Goal: Use online tool/utility: Utilize a website feature to perform a specific function

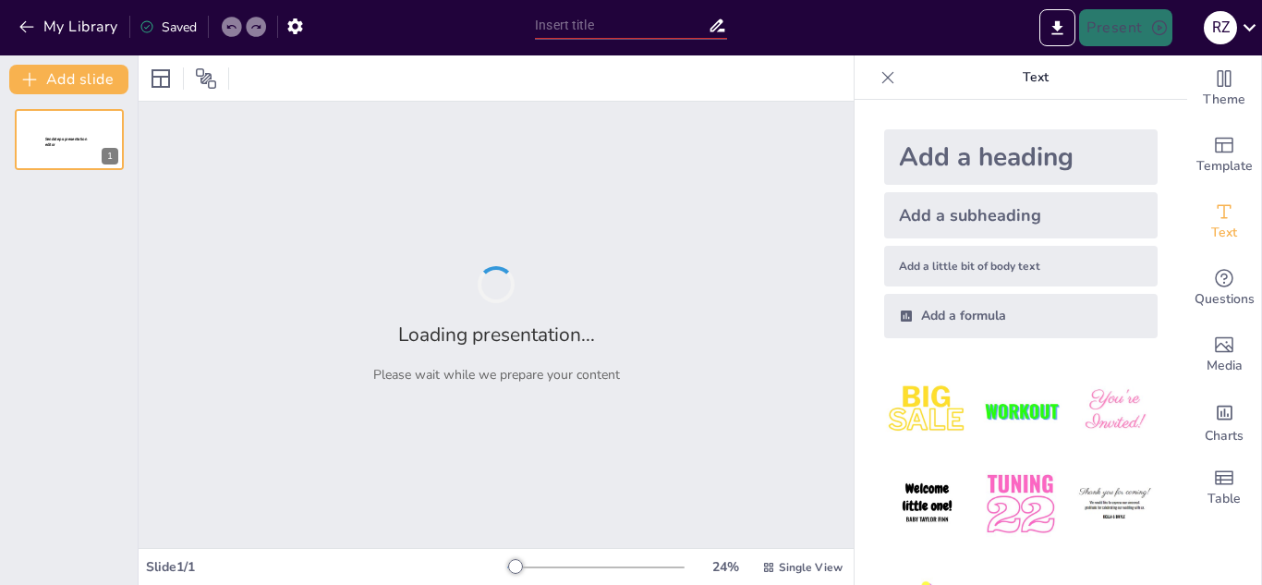
type input "Exploring Foreign Policy: Key Features and Analytical Levels in [PERSON_NAME] F…"
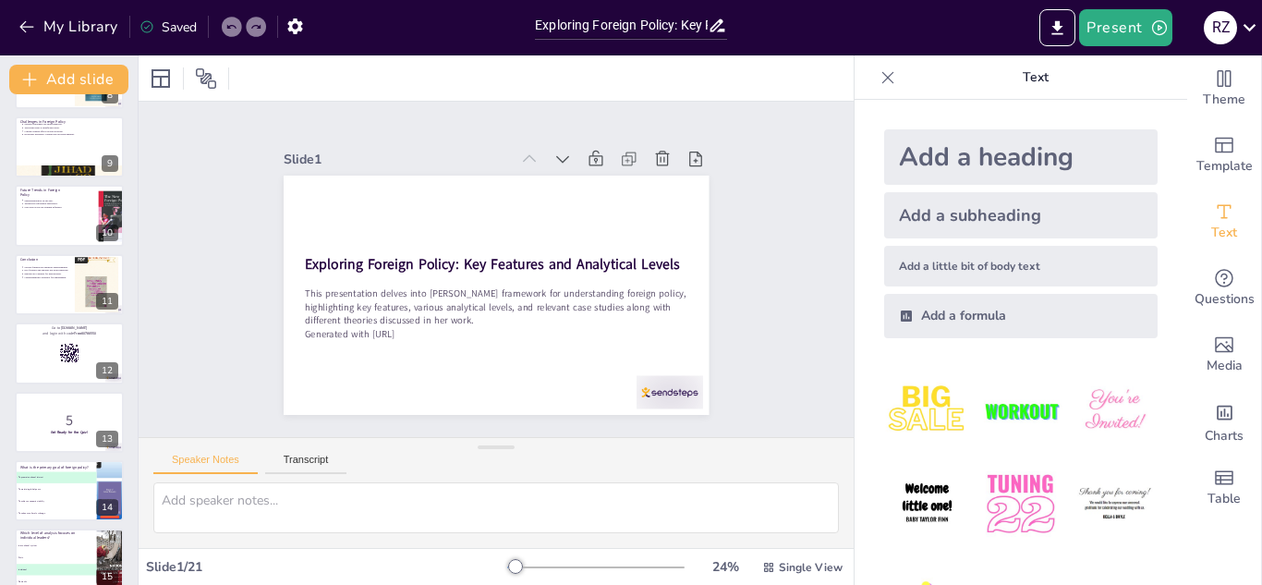
scroll to position [554, 0]
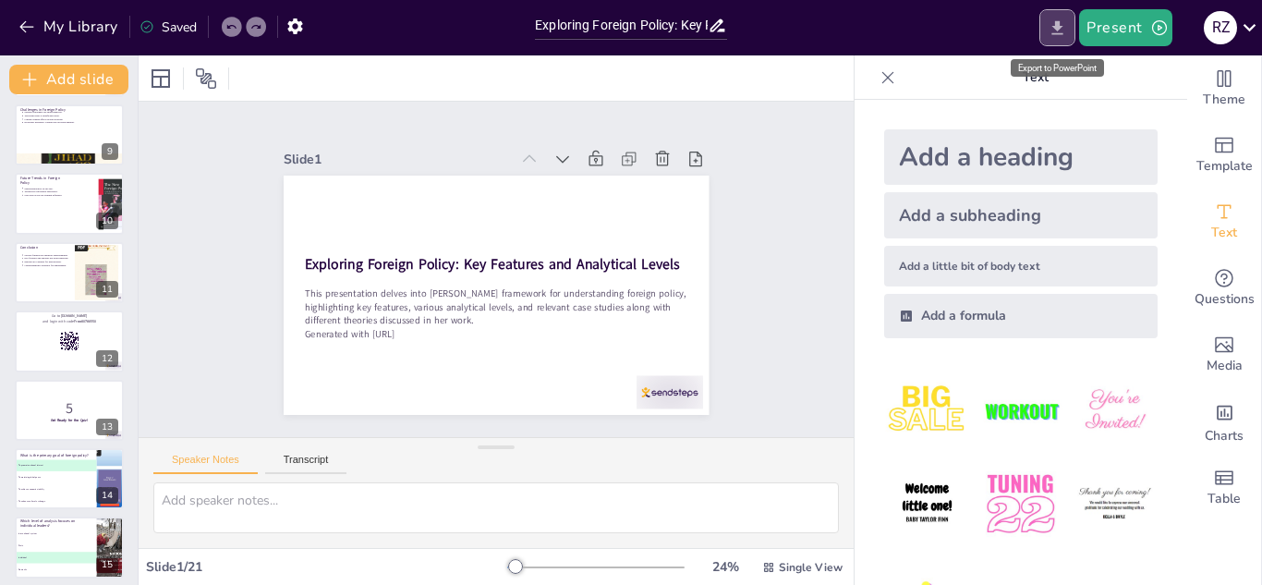
click at [1064, 25] on icon "Export to PowerPoint" at bounding box center [1057, 27] width 19 height 19
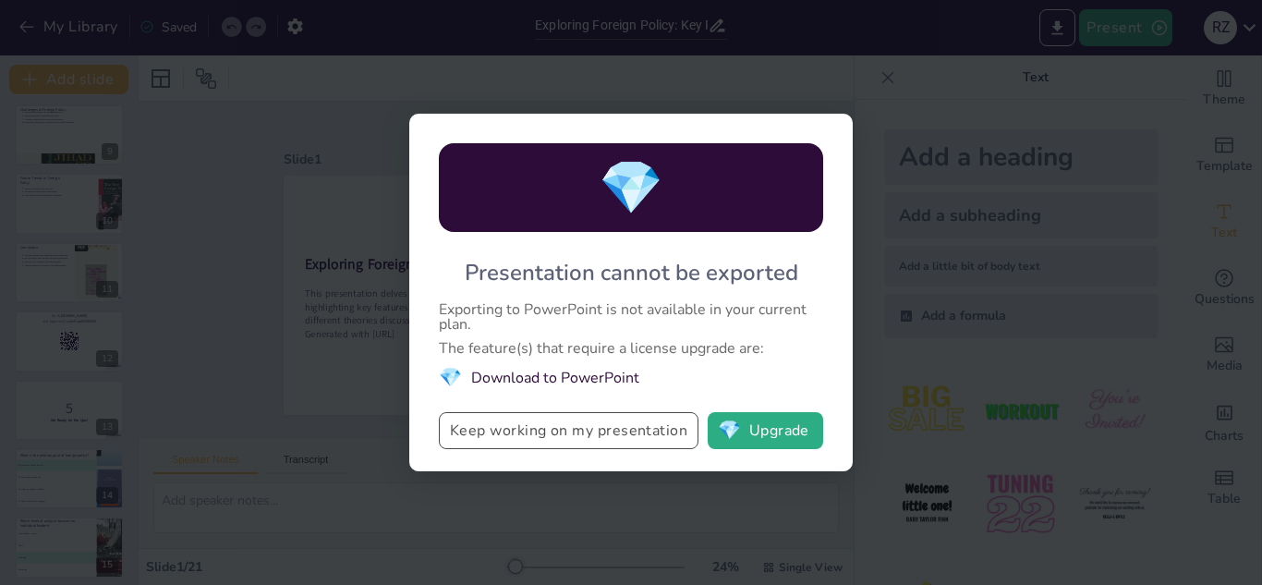
click at [485, 421] on button "Keep working on my presentation" at bounding box center [569, 430] width 260 height 37
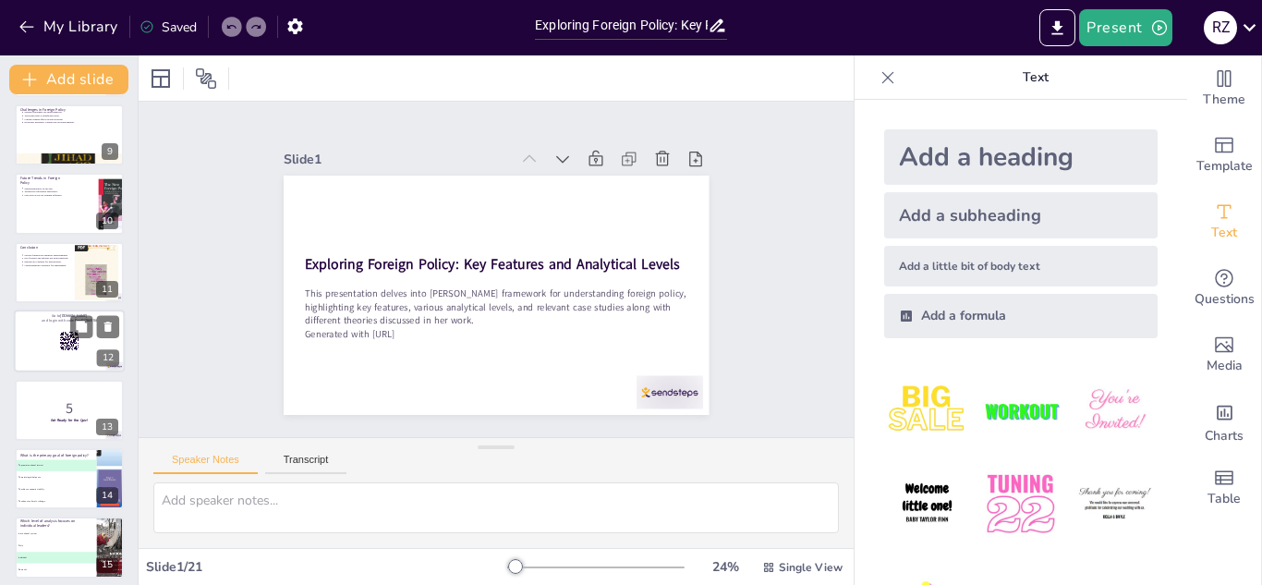
click at [49, 329] on div at bounding box center [69, 341] width 111 height 63
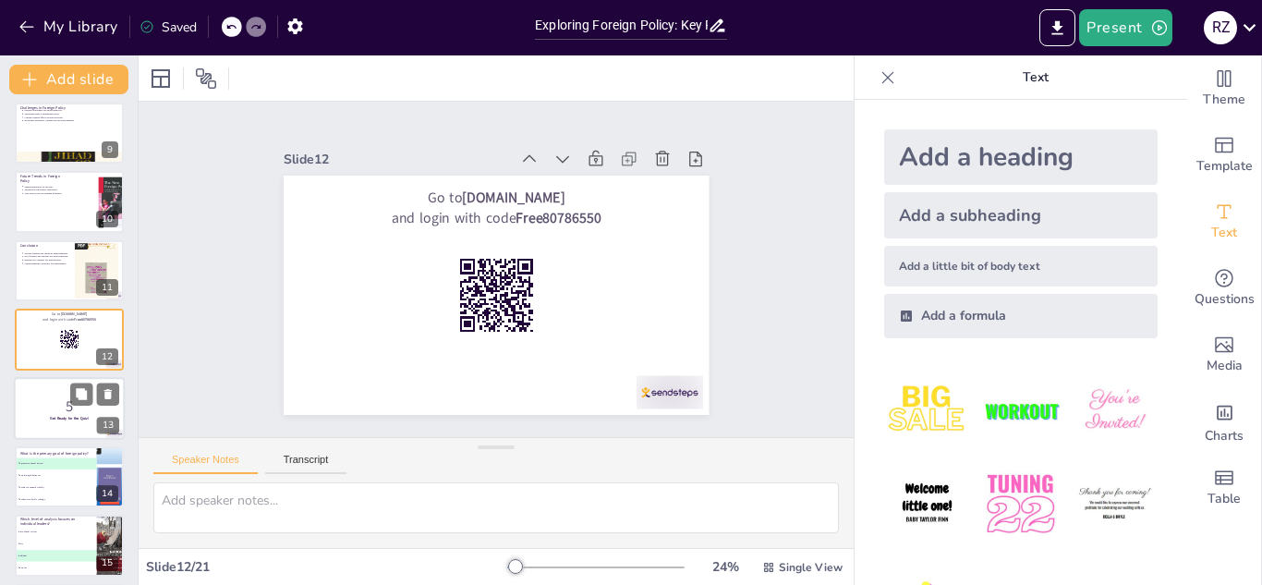
click at [57, 402] on p "5" at bounding box center [69, 406] width 100 height 20
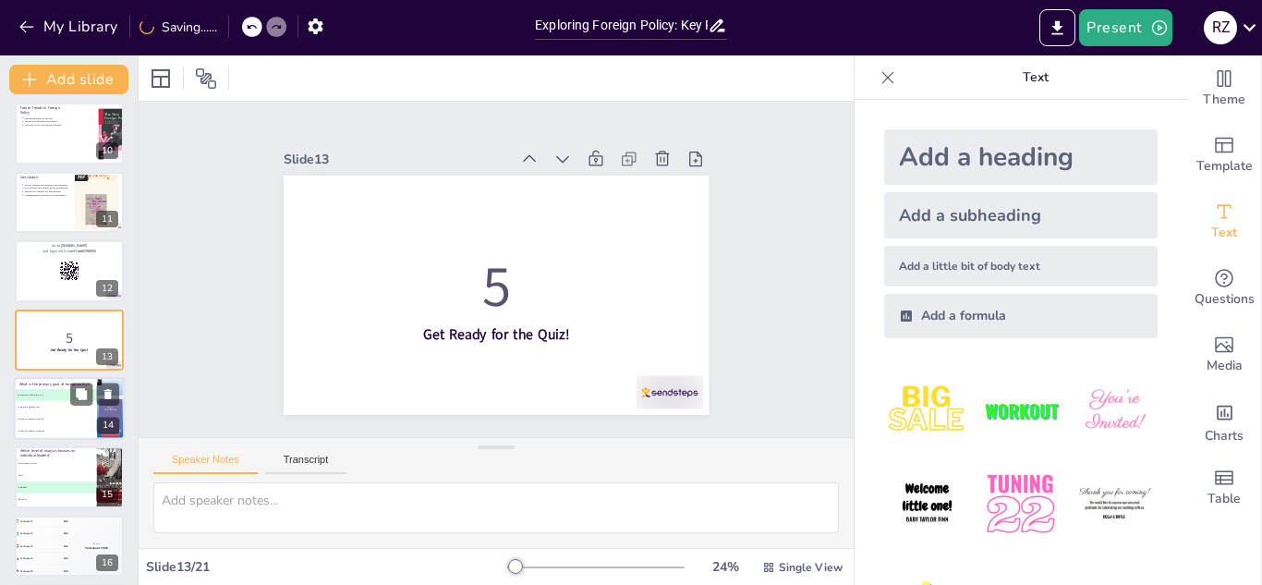
click at [33, 420] on span "C To achieve economic stability" at bounding box center [55, 419] width 81 height 3
type textarea "The primary goal of foreign policy is to promote national interest, as discusse…"
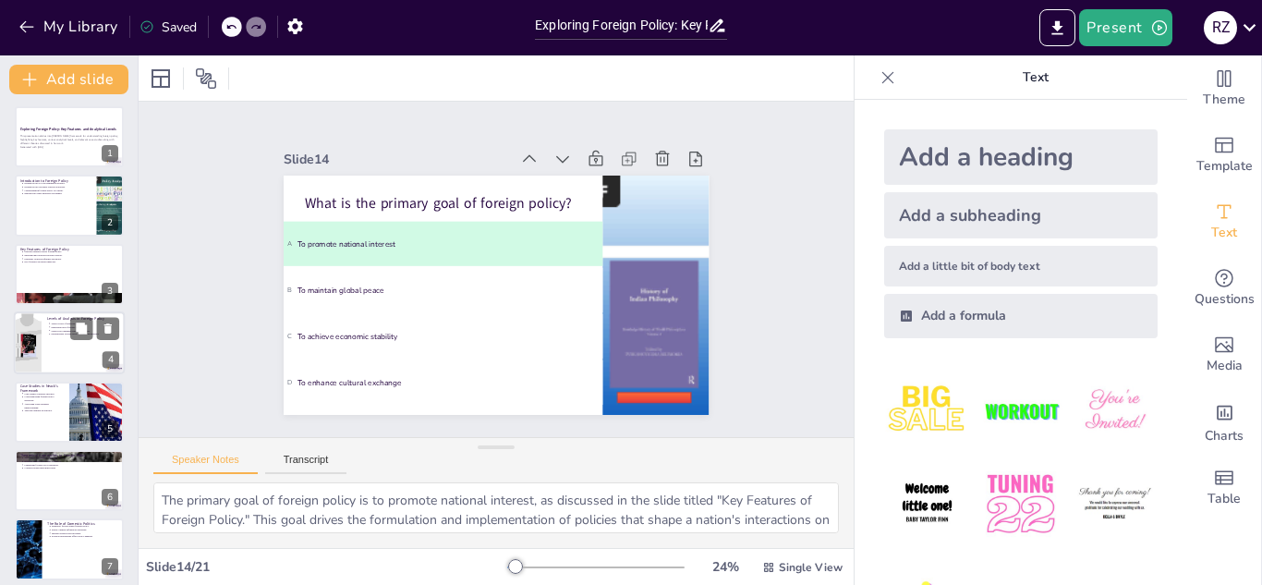
scroll to position [0, 0]
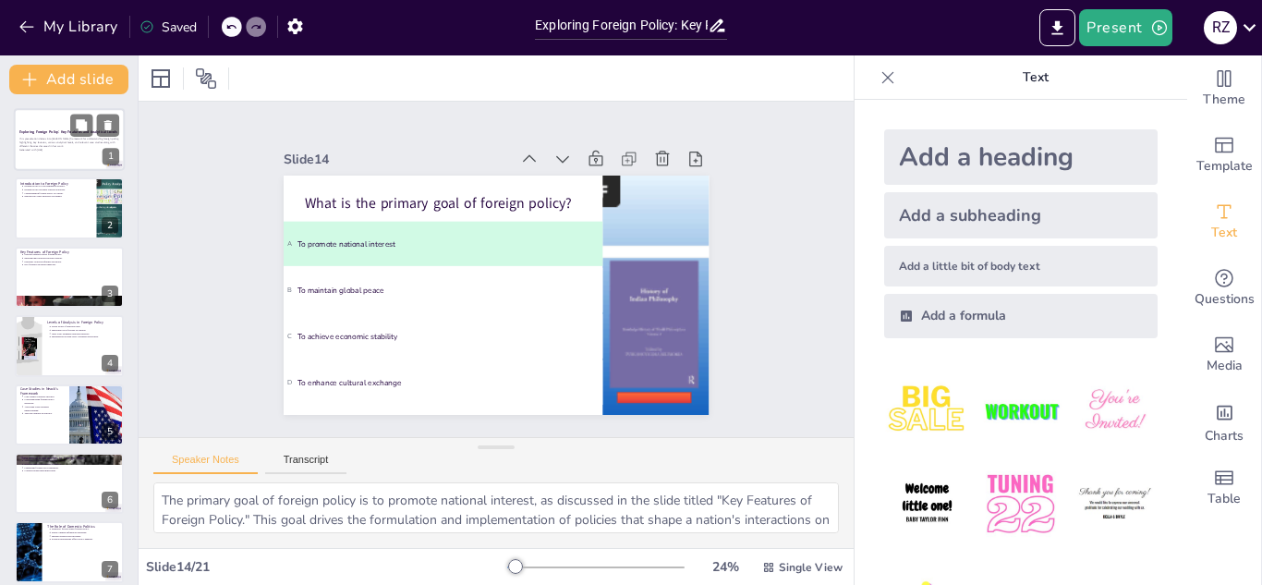
click at [53, 116] on div at bounding box center [69, 139] width 111 height 63
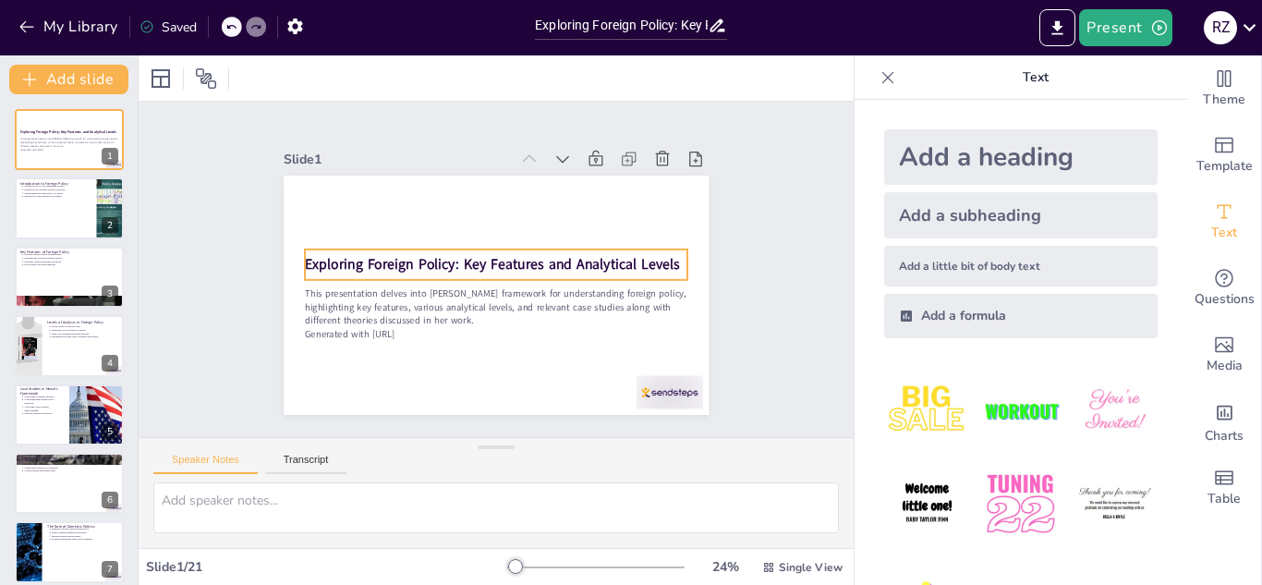
click at [355, 258] on strong "Exploring Foreign Policy: Key Features and Analytical Levels" at bounding box center [495, 263] width 314 height 236
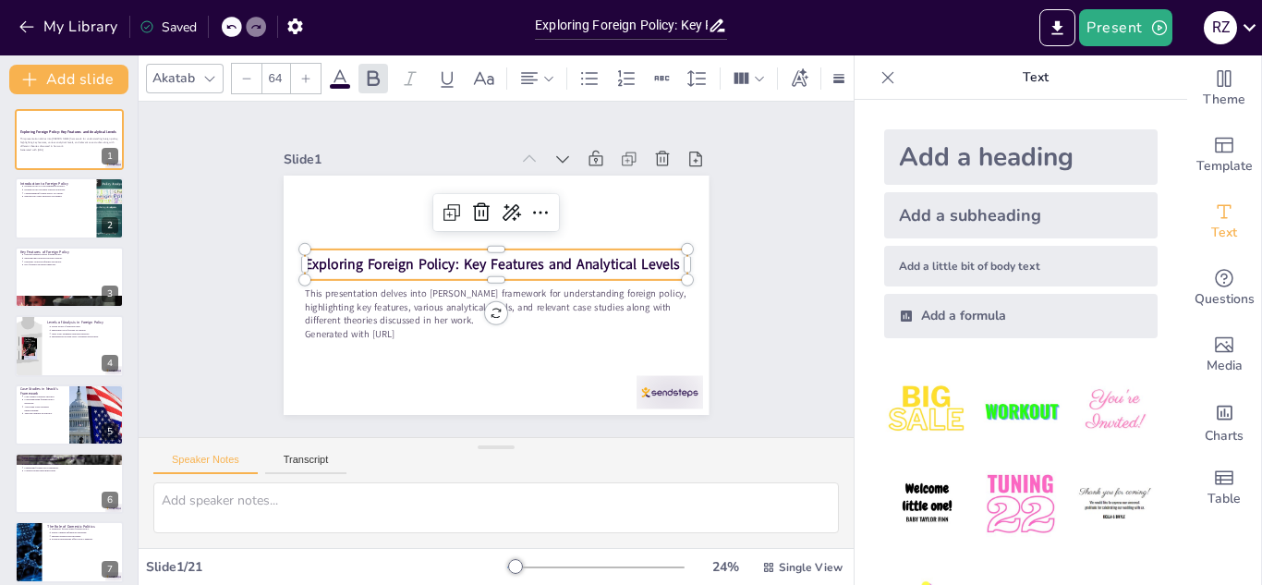
click at [362, 286] on p "This presentation delves into [PERSON_NAME] framework for understanding foreign…" at bounding box center [468, 294] width 286 height 311
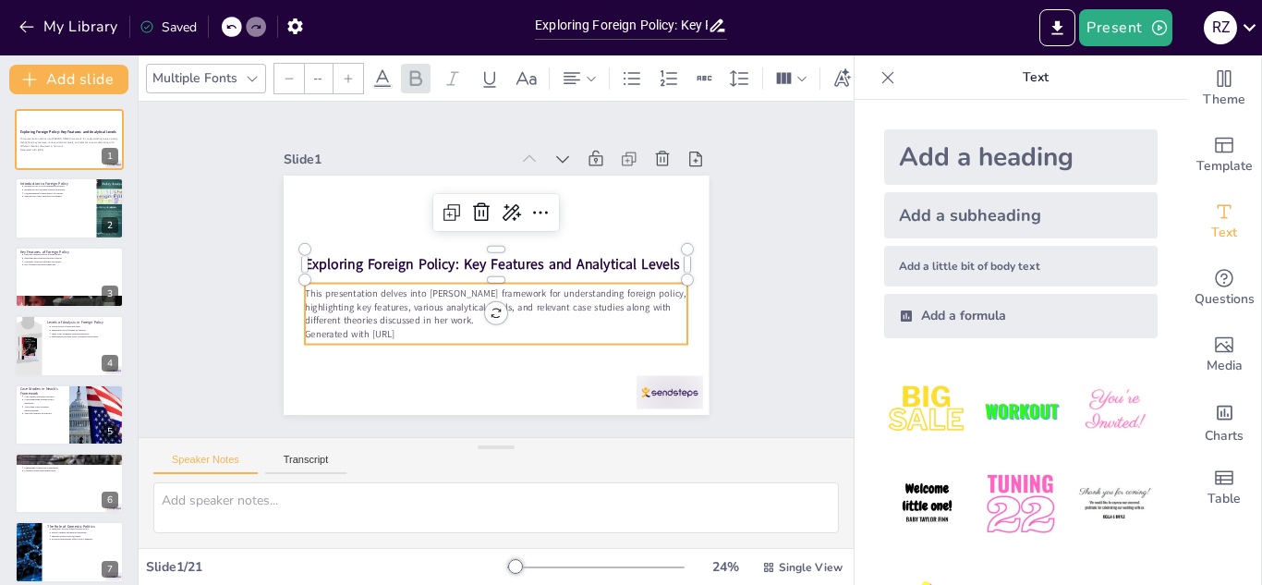
type input "43"
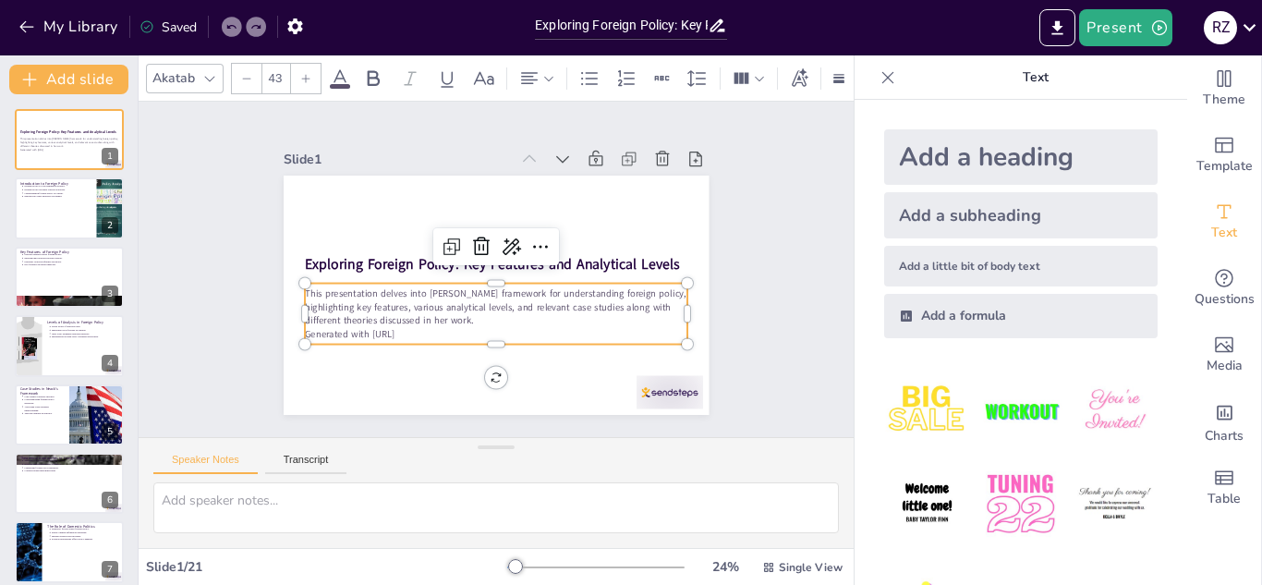
click at [879, 75] on icon at bounding box center [888, 77] width 18 height 18
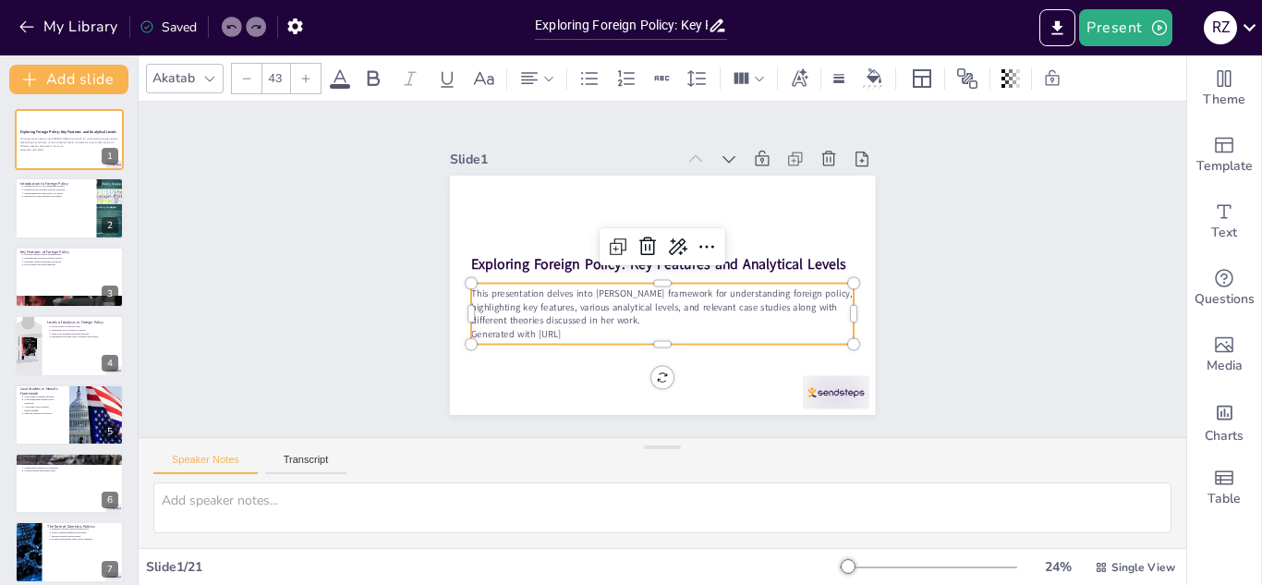
click at [923, 271] on div "Slide 1 Exploring Foreign Policy: Key Features and Analytical Levels This prese…" at bounding box center [663, 269] width 1094 height 732
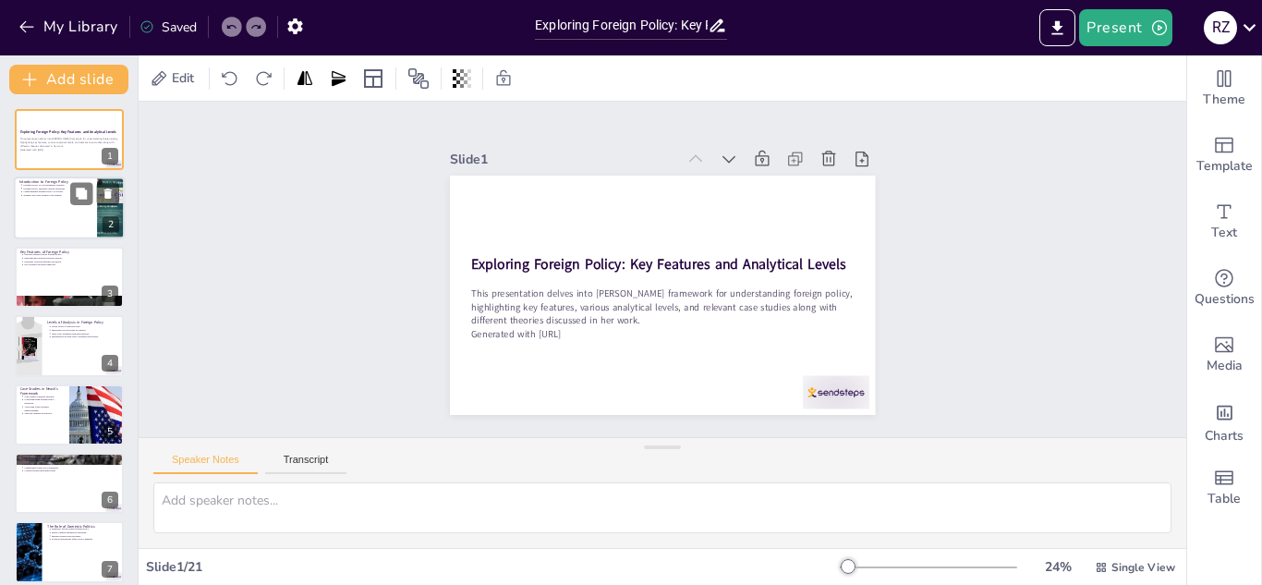
click at [65, 230] on div at bounding box center [69, 208] width 111 height 63
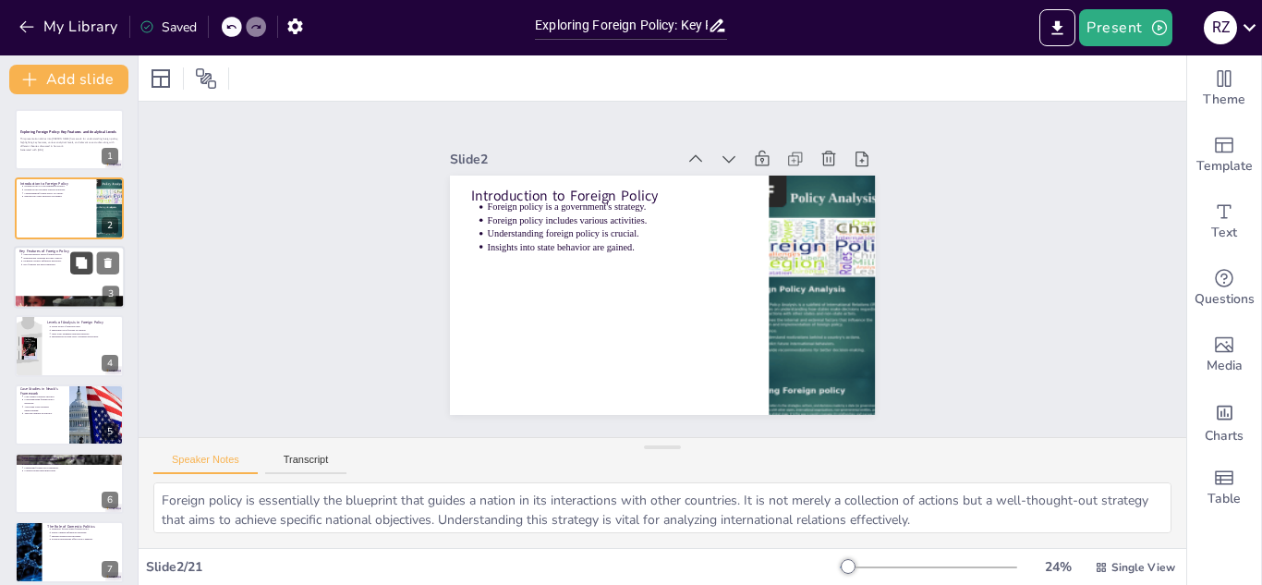
click at [76, 273] on button at bounding box center [81, 262] width 22 height 22
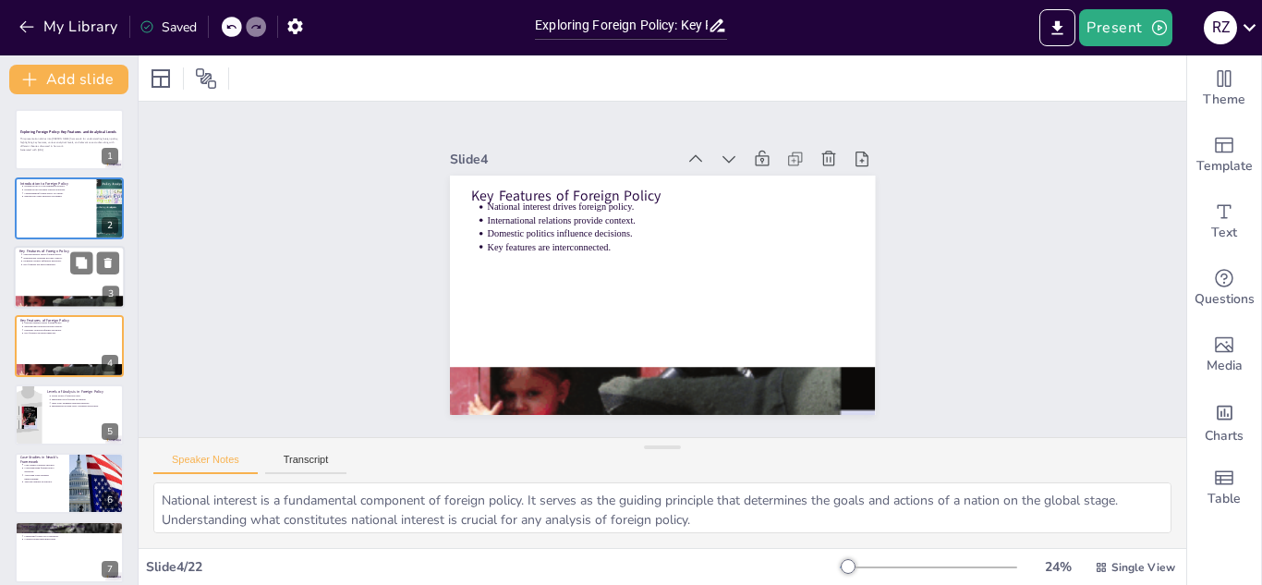
scroll to position [6, 0]
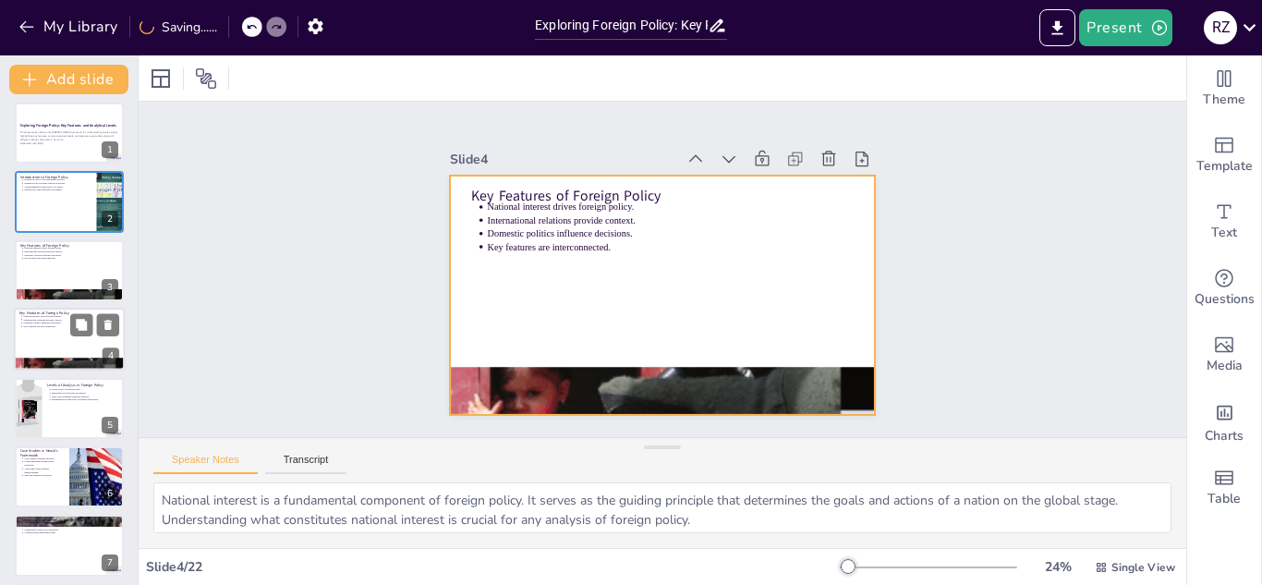
click at [75, 339] on div at bounding box center [69, 339] width 111 height 63
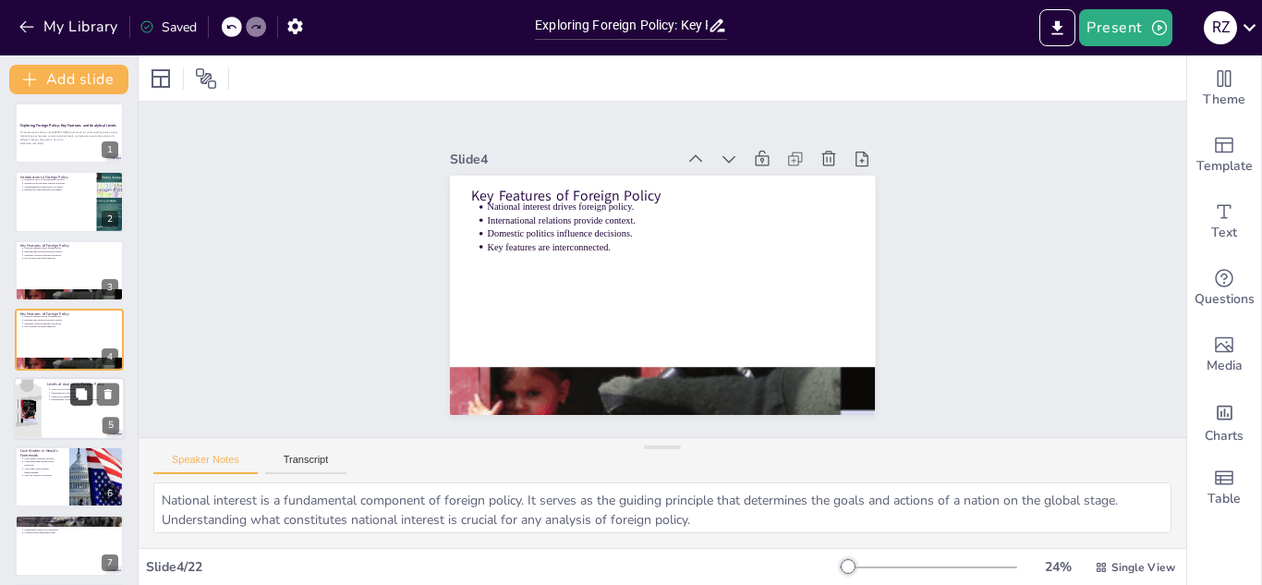
click at [70, 399] on button at bounding box center [81, 394] width 22 height 22
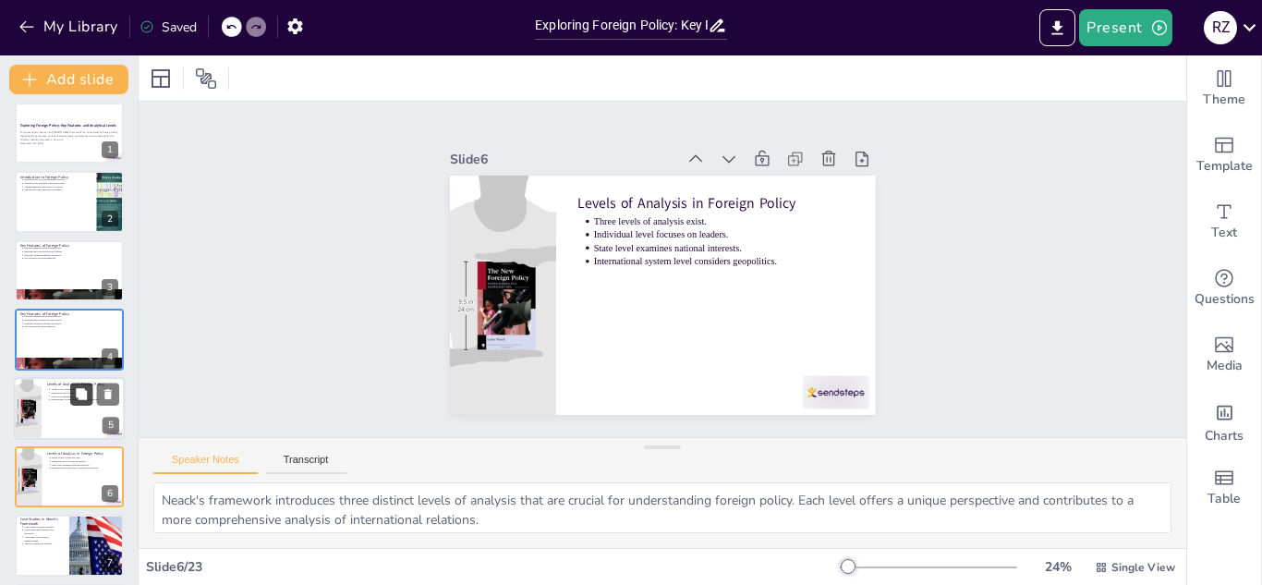
scroll to position [144, 0]
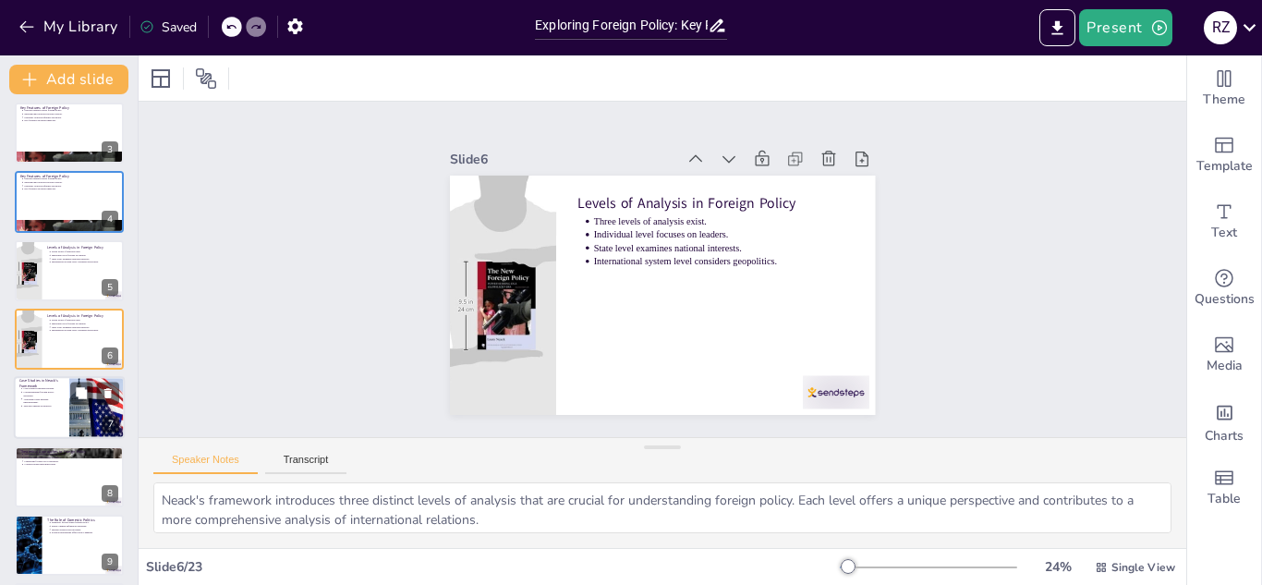
click at [73, 432] on div at bounding box center [97, 408] width 121 height 63
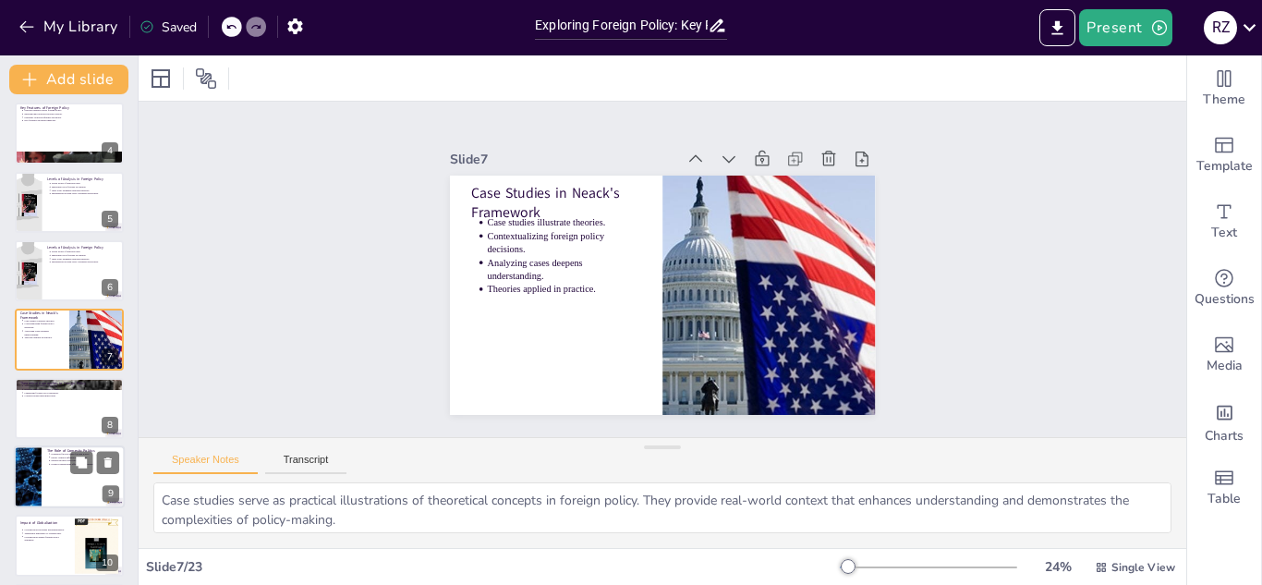
click at [36, 484] on div at bounding box center [27, 476] width 125 height 63
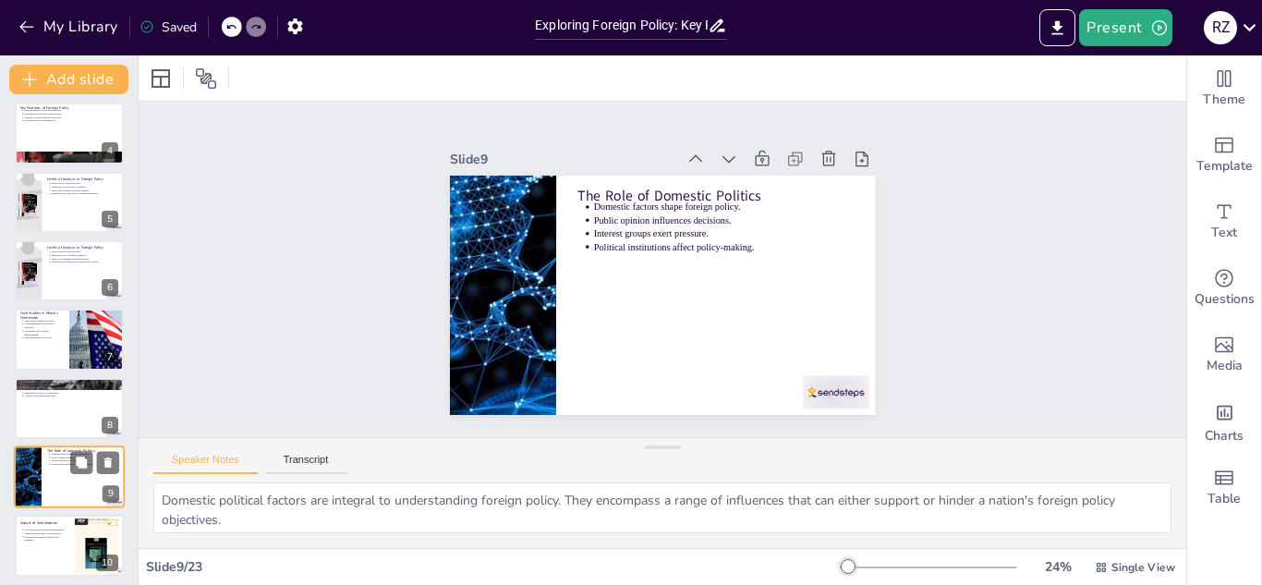
scroll to position [350, 0]
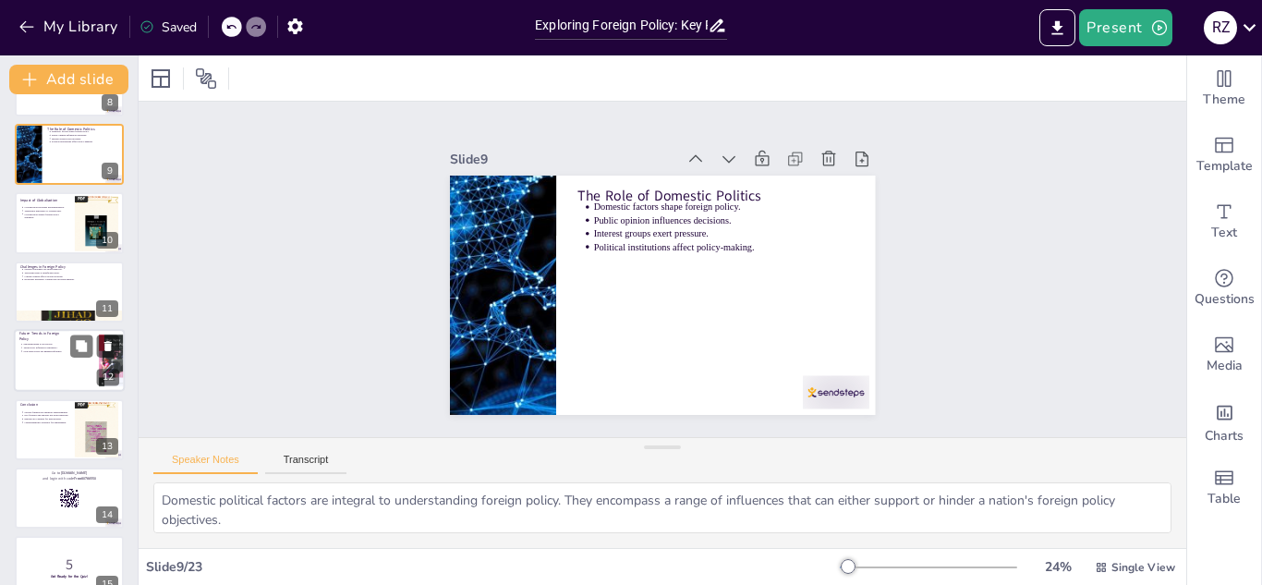
click at [17, 336] on div at bounding box center [69, 360] width 111 height 63
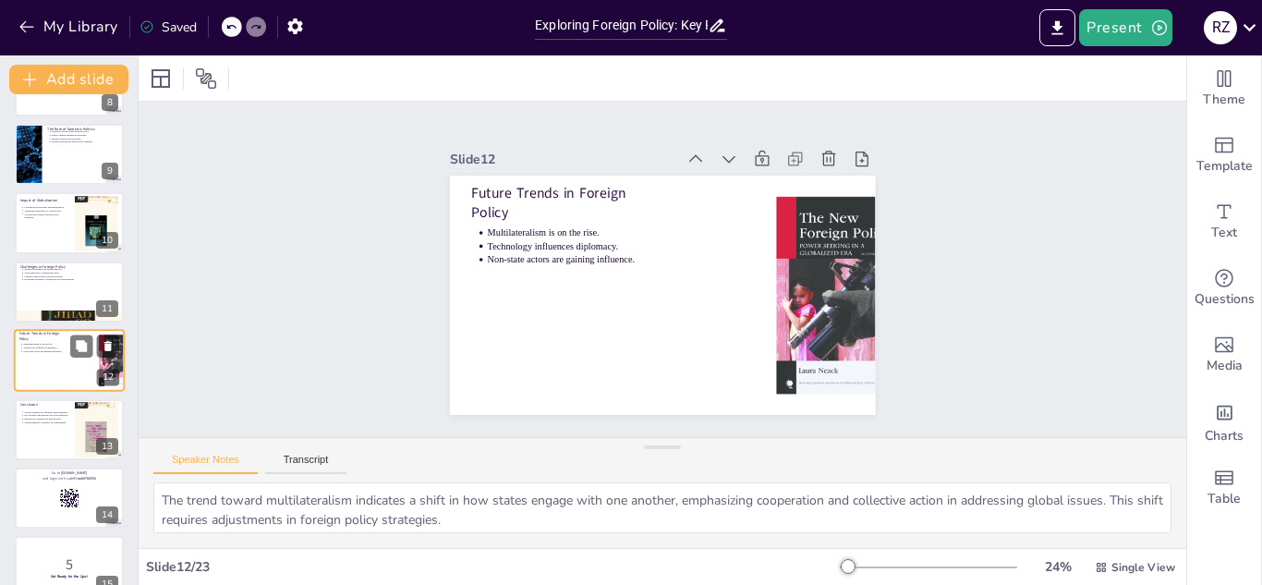
scroll to position [556, 0]
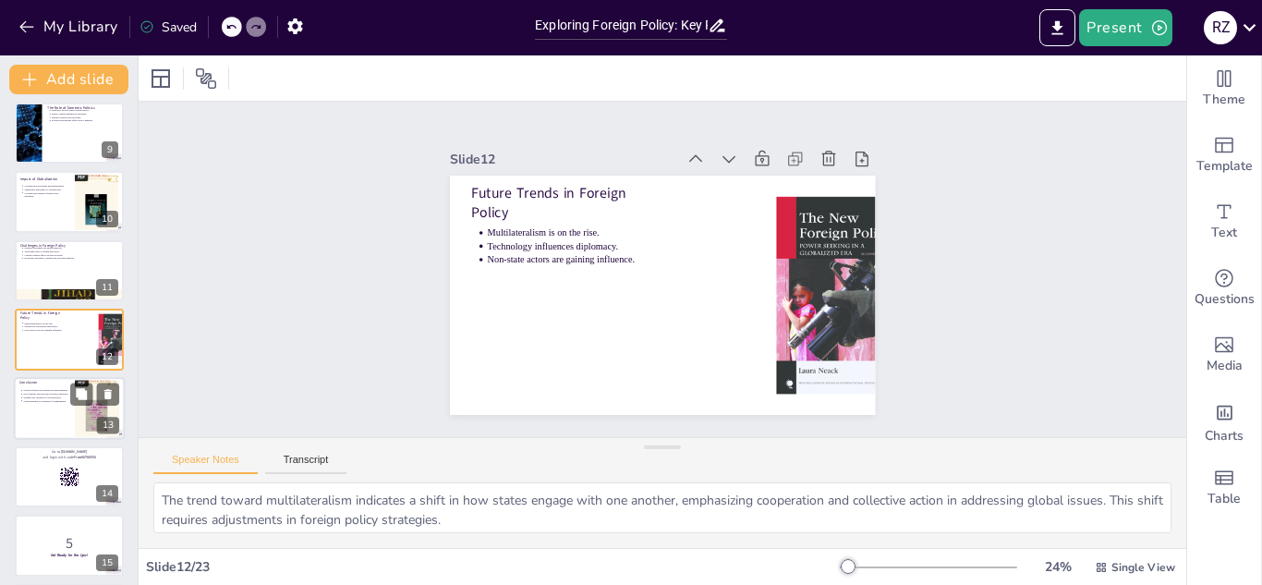
click at [23, 415] on div at bounding box center [69, 408] width 111 height 63
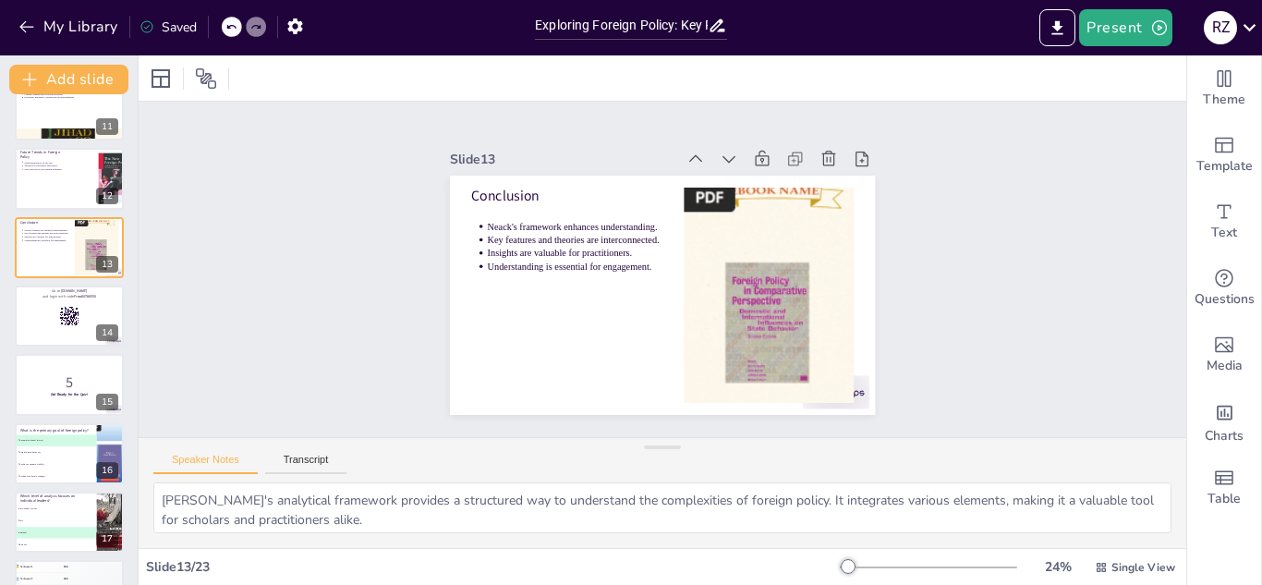
click at [35, 420] on div "Exploring Foreign Policy: Key Features and Analytical Levels This presentation …" at bounding box center [69, 179] width 138 height 1574
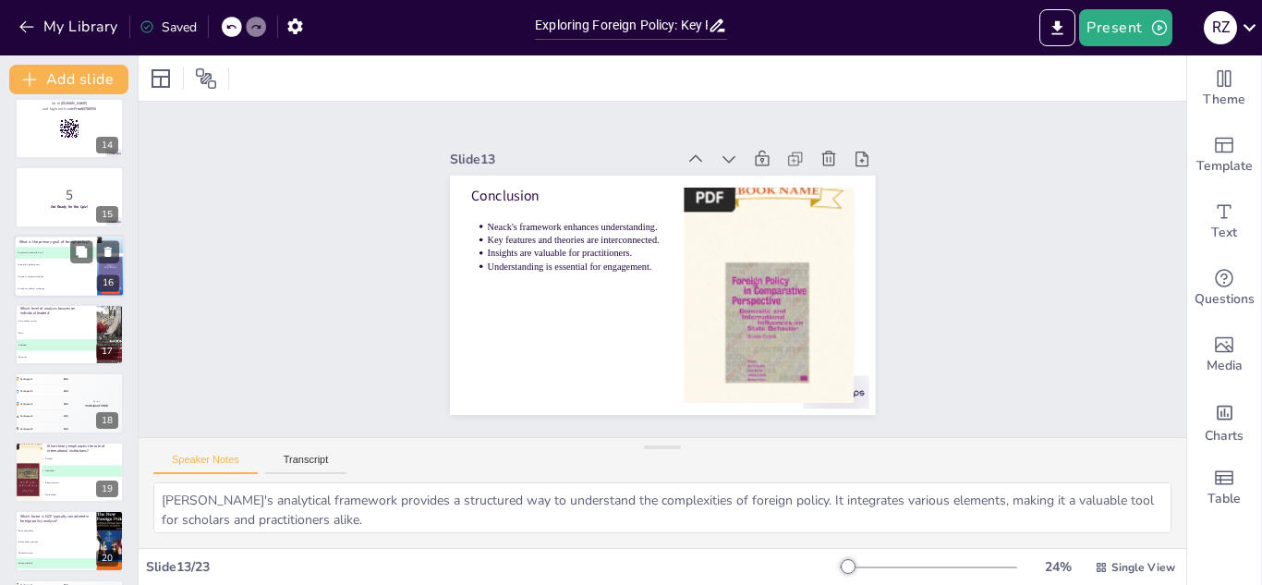
scroll to position [994, 0]
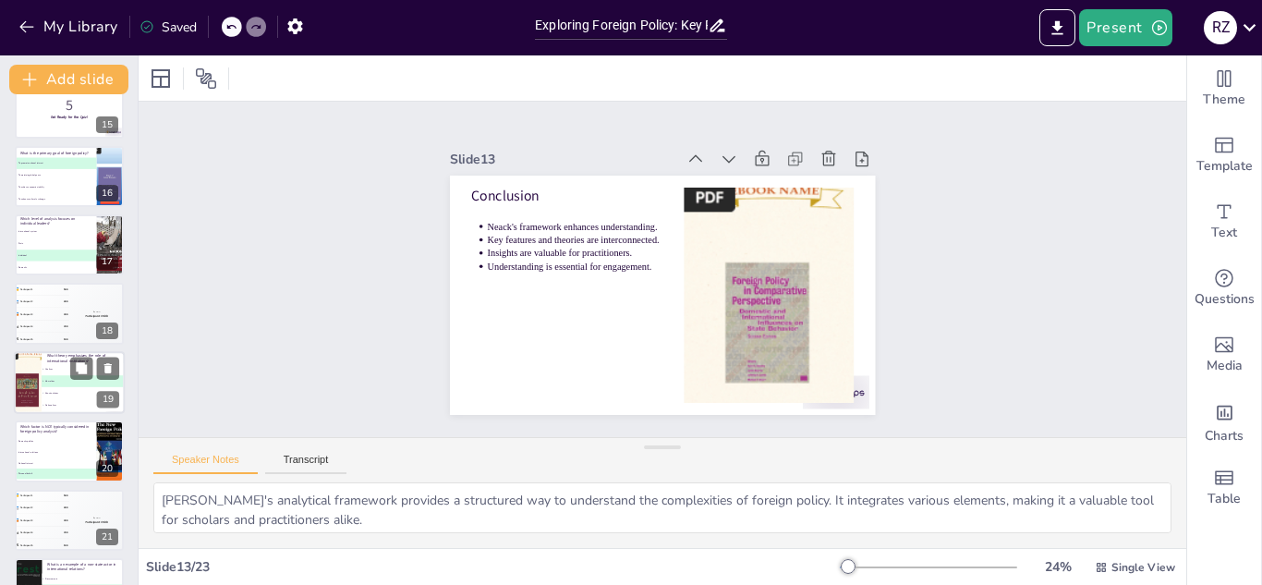
click at [50, 395] on span "C Constructivism" at bounding box center [83, 393] width 81 height 3
type textarea "Liberalism emphasizes the role of international institutions, as discussed in t…"
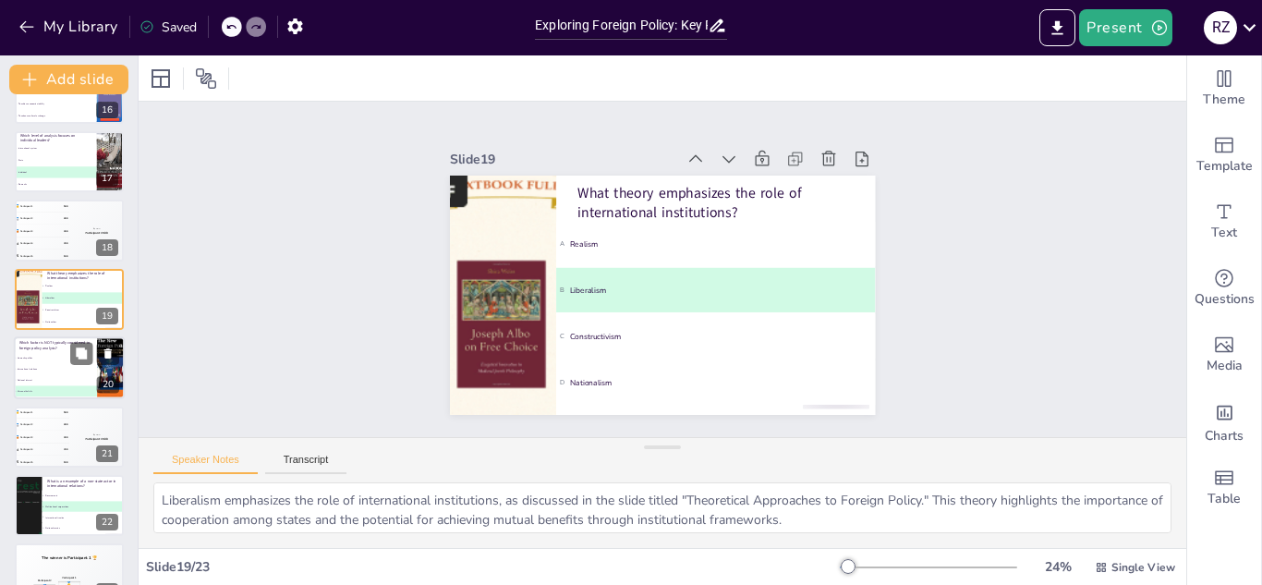
scroll to position [1113, 0]
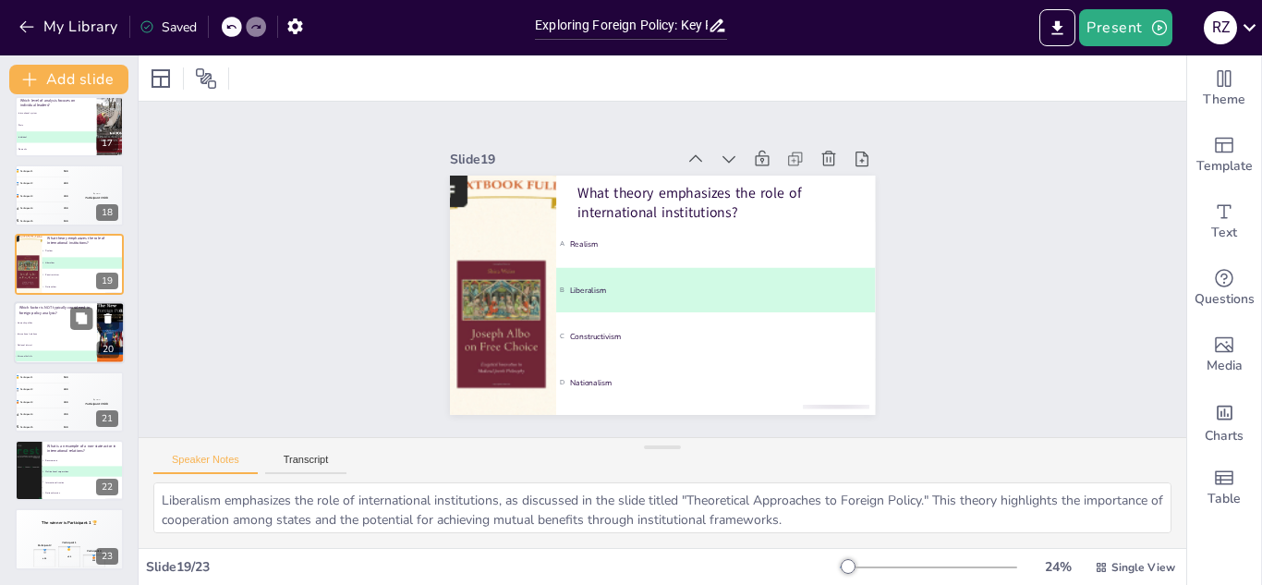
click at [51, 394] on div "🥈 Participant 2 400" at bounding box center [42, 390] width 55 height 12
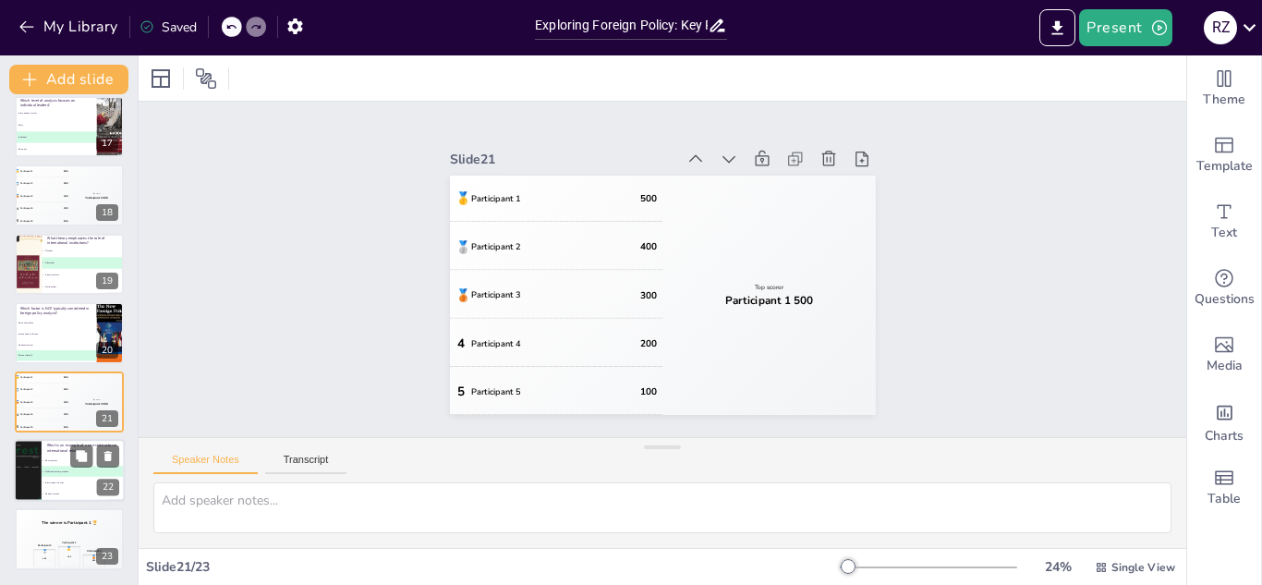
click at [53, 478] on li "C International treaties" at bounding box center [83, 482] width 83 height 11
type textarea "Multinational corporations are an example of a non-state actor in international…"
